Goal: Find specific page/section: Find specific page/section

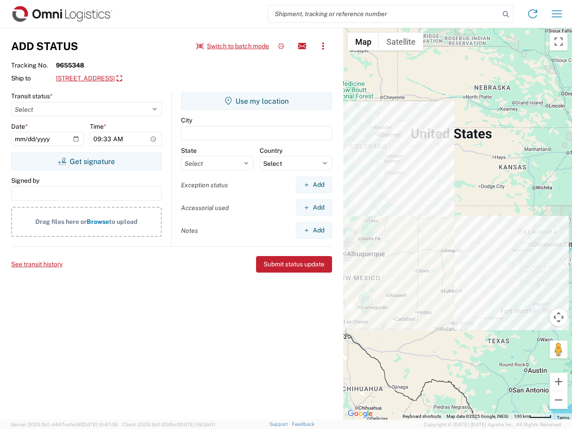
click at [384, 14] on input "search" at bounding box center [384, 13] width 232 height 17
click at [506, 14] on icon at bounding box center [506, 14] width 13 height 13
click at [533, 14] on icon at bounding box center [533, 14] width 14 height 14
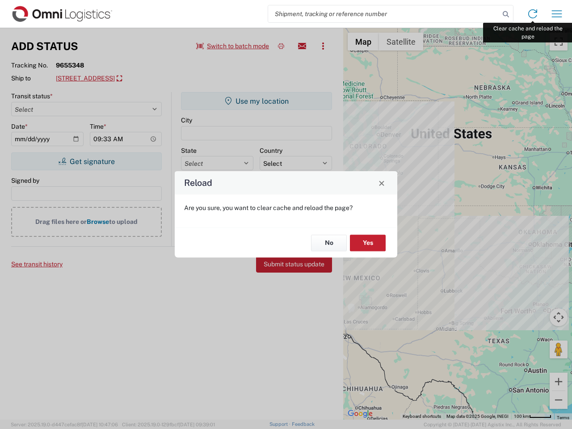
click at [557, 14] on div "Reload Are you sure, you want to clear cache and reload the page? No Yes" at bounding box center [286, 214] width 572 height 429
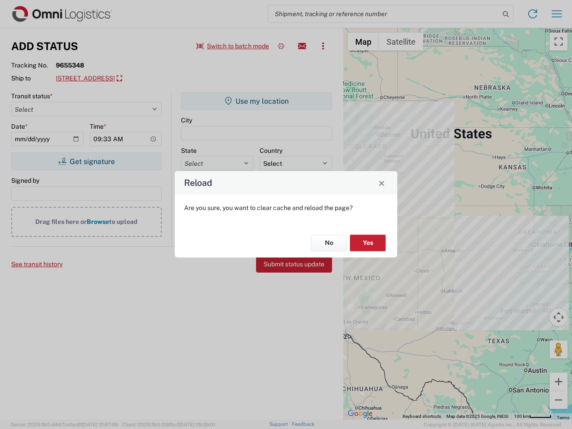
click at [233, 46] on div "Reload Are you sure, you want to clear cache and reload the page? No Yes" at bounding box center [286, 214] width 572 height 429
click at [281, 46] on div "Reload Are you sure, you want to clear cache and reload the page? No Yes" at bounding box center [286, 214] width 572 height 429
click at [302, 46] on div "Reload Are you sure, you want to clear cache and reload the page? No Yes" at bounding box center [286, 214] width 572 height 429
click at [323, 46] on div "Reload Are you sure, you want to clear cache and reload the page? No Yes" at bounding box center [286, 214] width 572 height 429
click at [125, 79] on div "Reload Are you sure, you want to clear cache and reload the page? No Yes" at bounding box center [286, 214] width 572 height 429
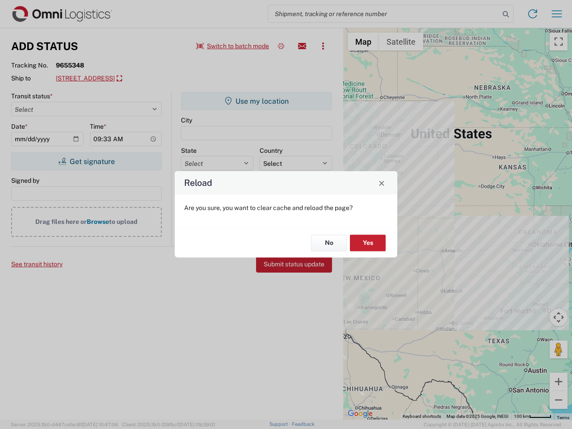
click at [86, 161] on div "Reload Are you sure, you want to clear cache and reload the page? No Yes" at bounding box center [286, 214] width 572 height 429
